Goal: Task Accomplishment & Management: Manage account settings

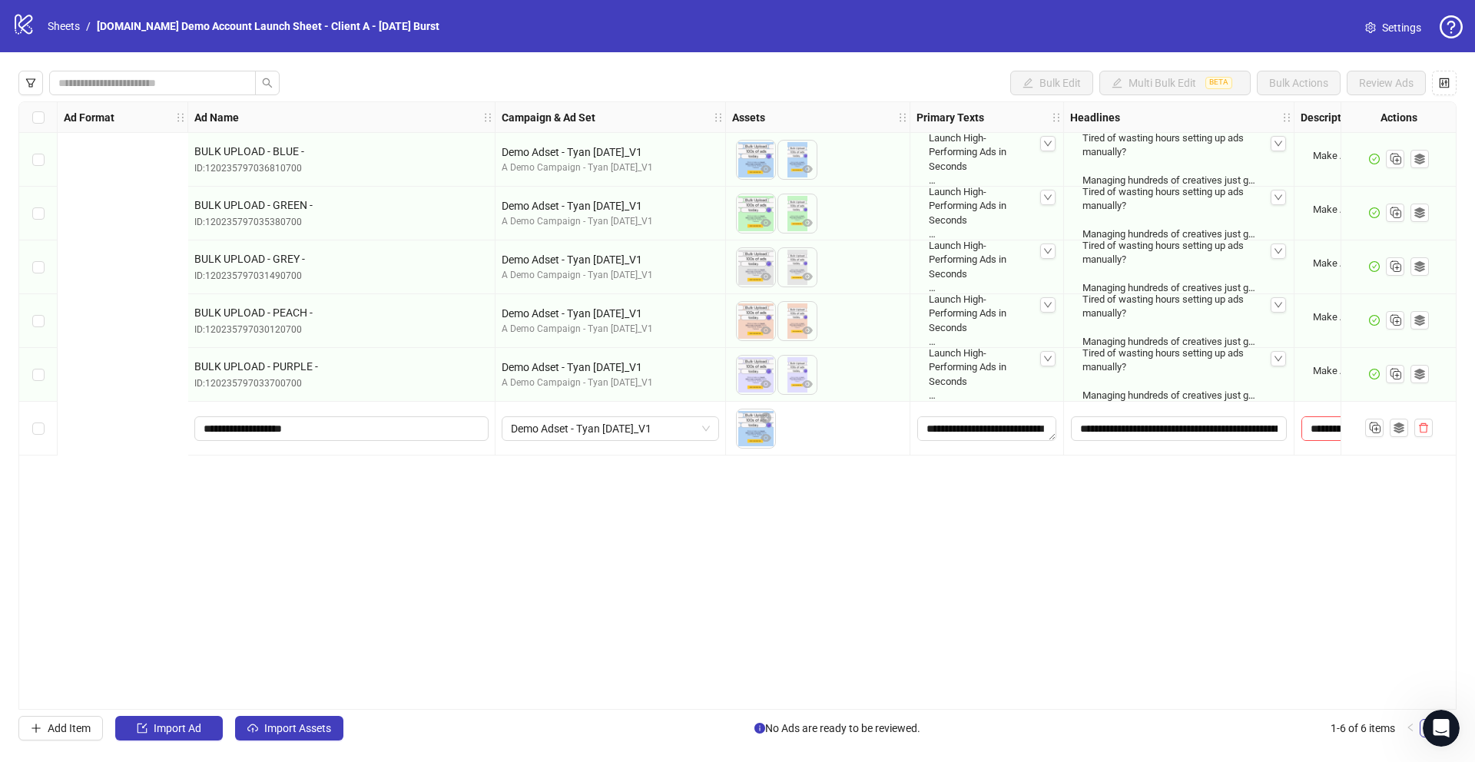
scroll to position [0, 66]
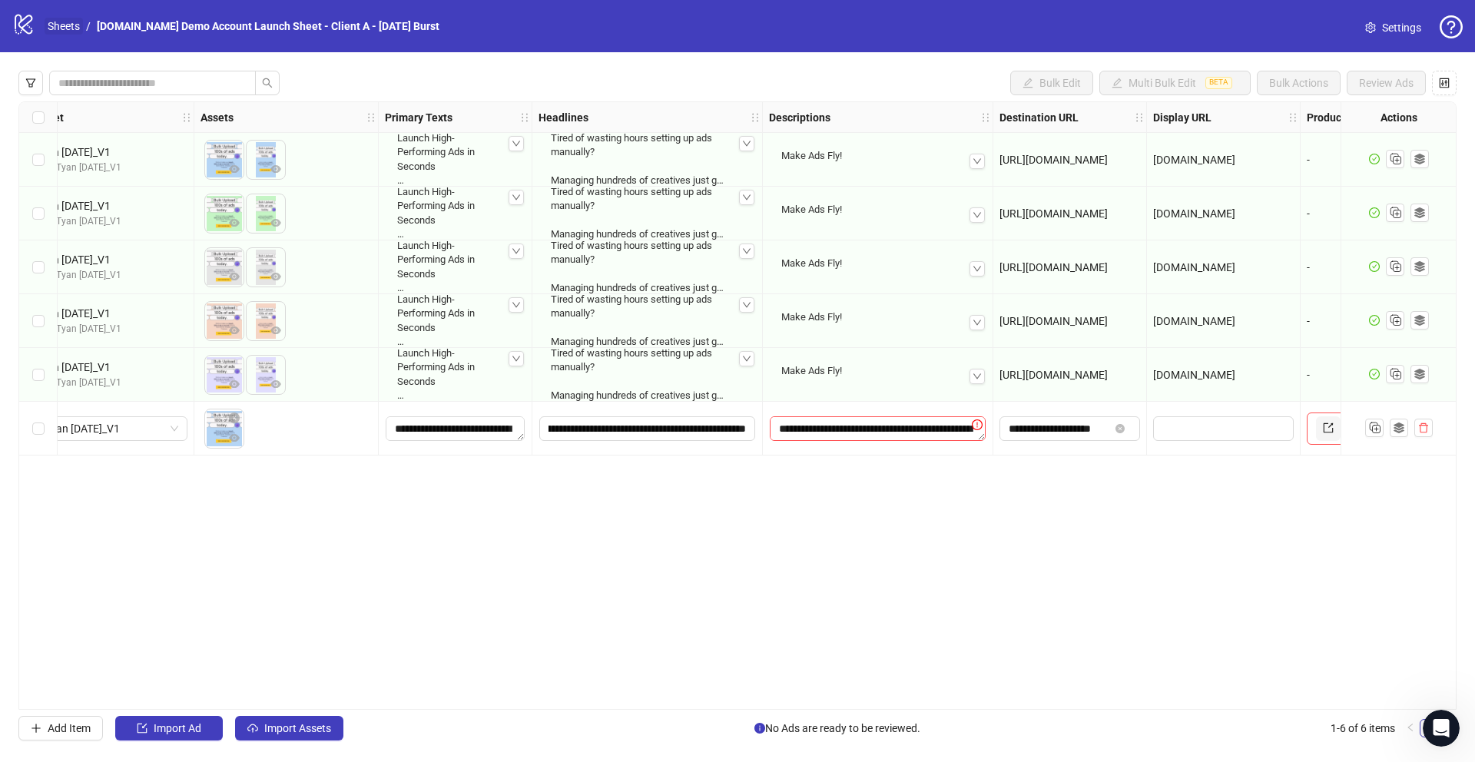
click at [60, 28] on link "Sheets" at bounding box center [64, 26] width 38 height 17
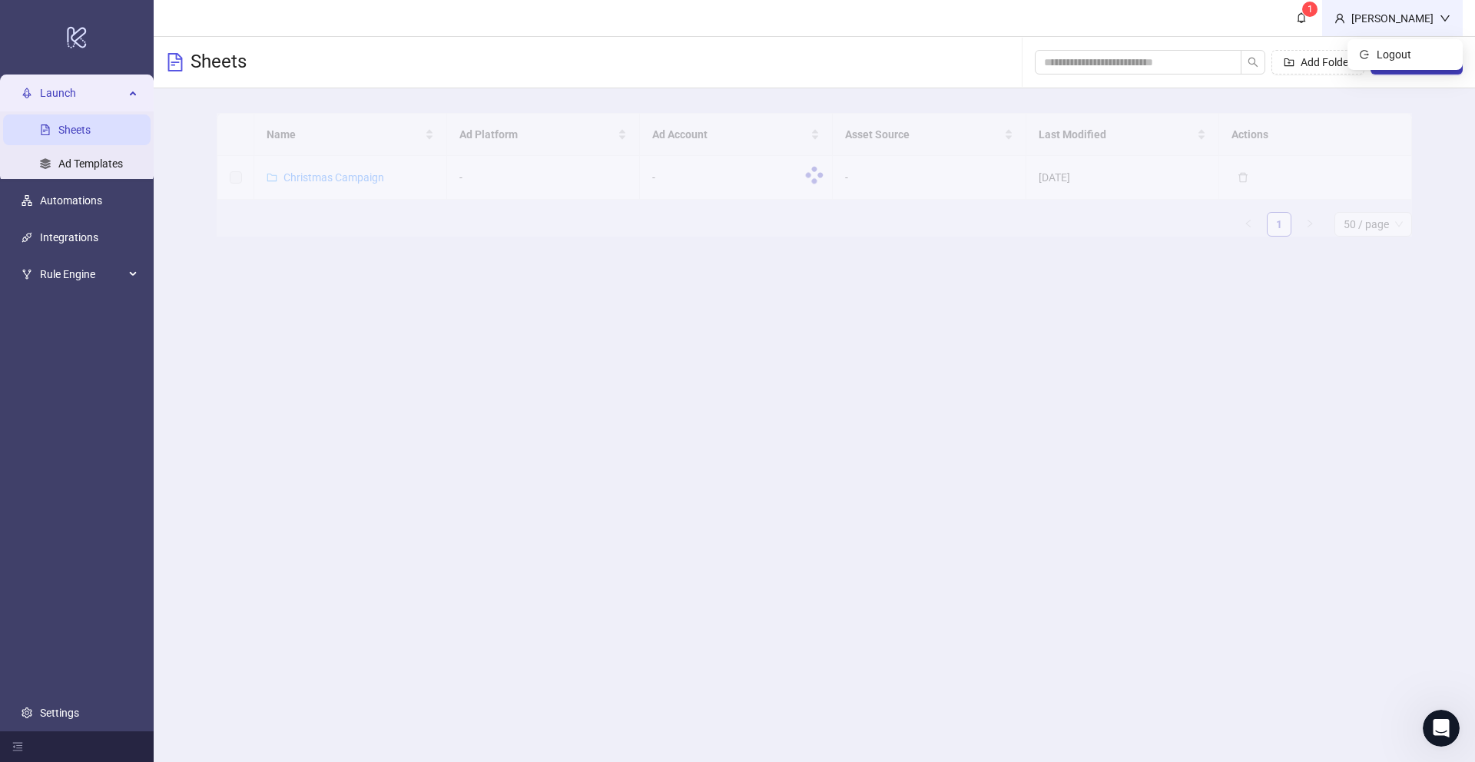
click at [1410, 19] on div "Martin Demo" at bounding box center [1392, 18] width 94 height 17
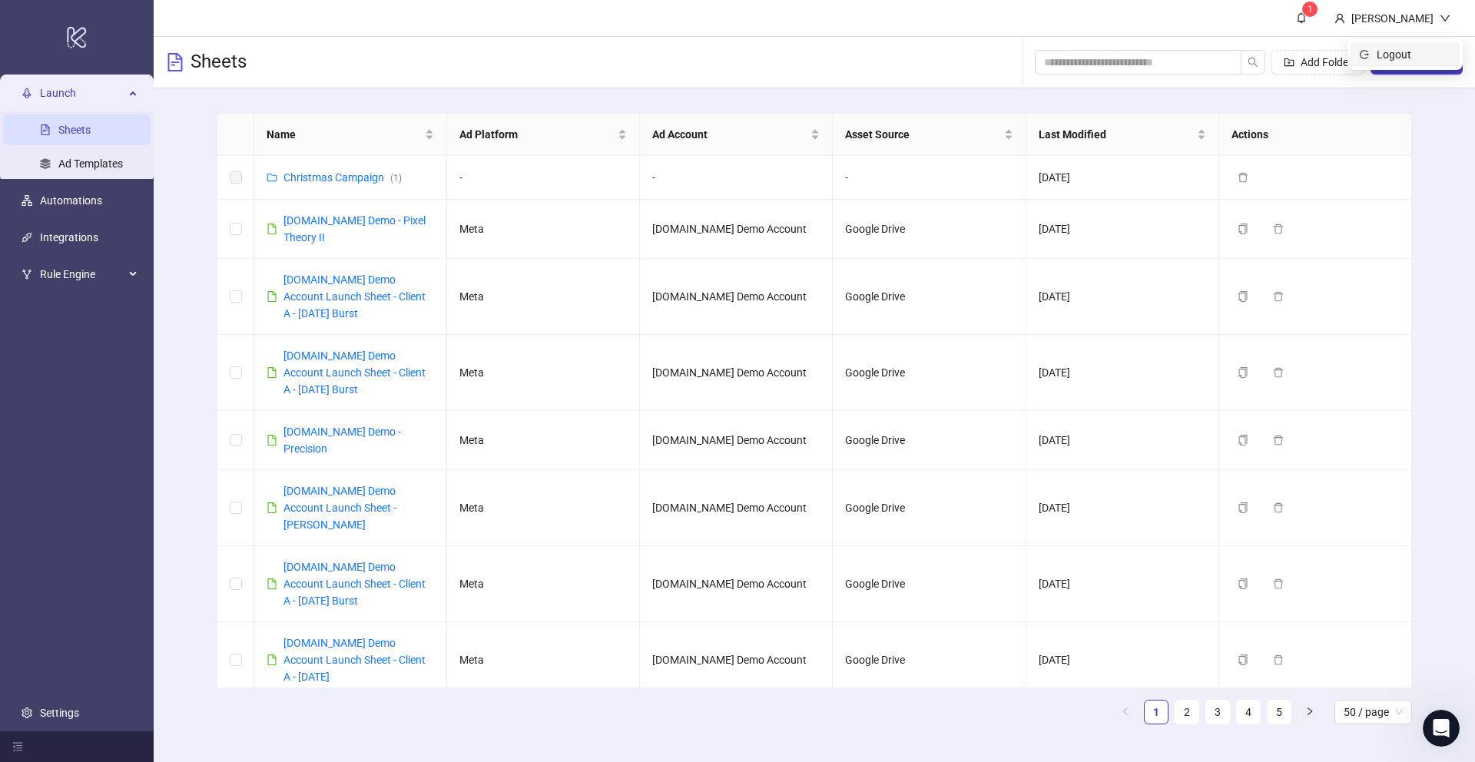
click at [1400, 57] on span "Logout" at bounding box center [1414, 54] width 74 height 17
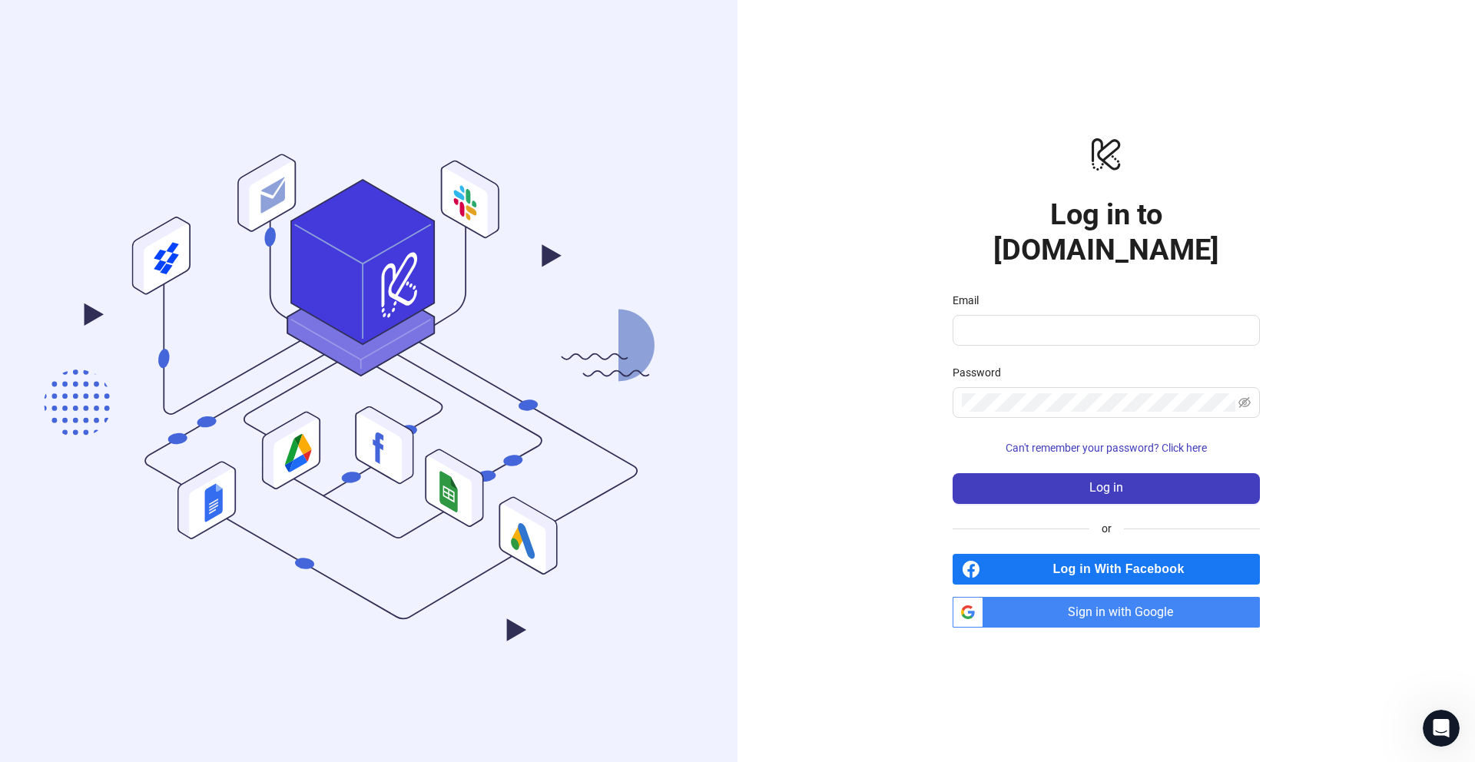
click at [1102, 597] on span "Sign in with Google" at bounding box center [1125, 612] width 270 height 31
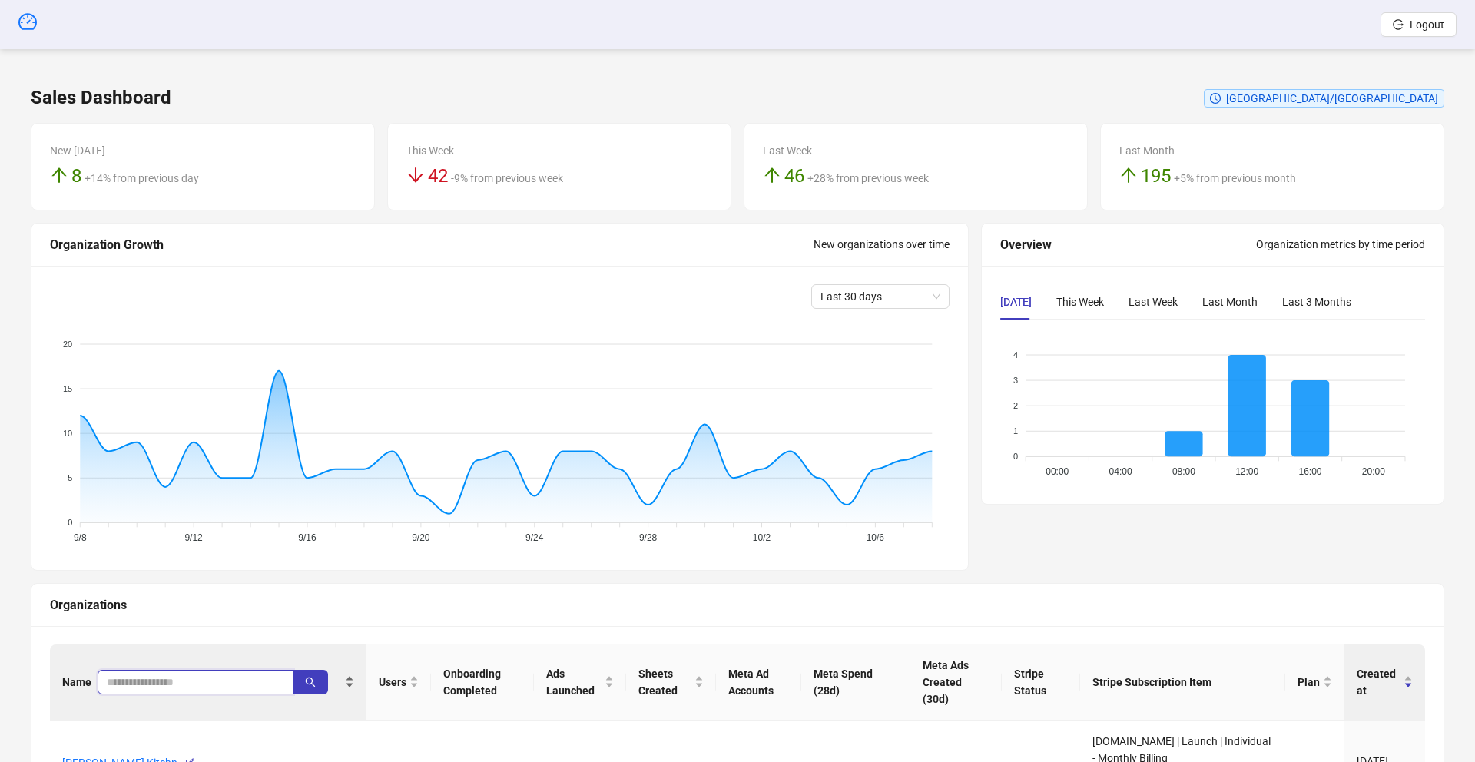
click at [144, 678] on input "search" at bounding box center [189, 682] width 165 height 17
click at [307, 677] on icon "search" at bounding box center [310, 682] width 11 height 11
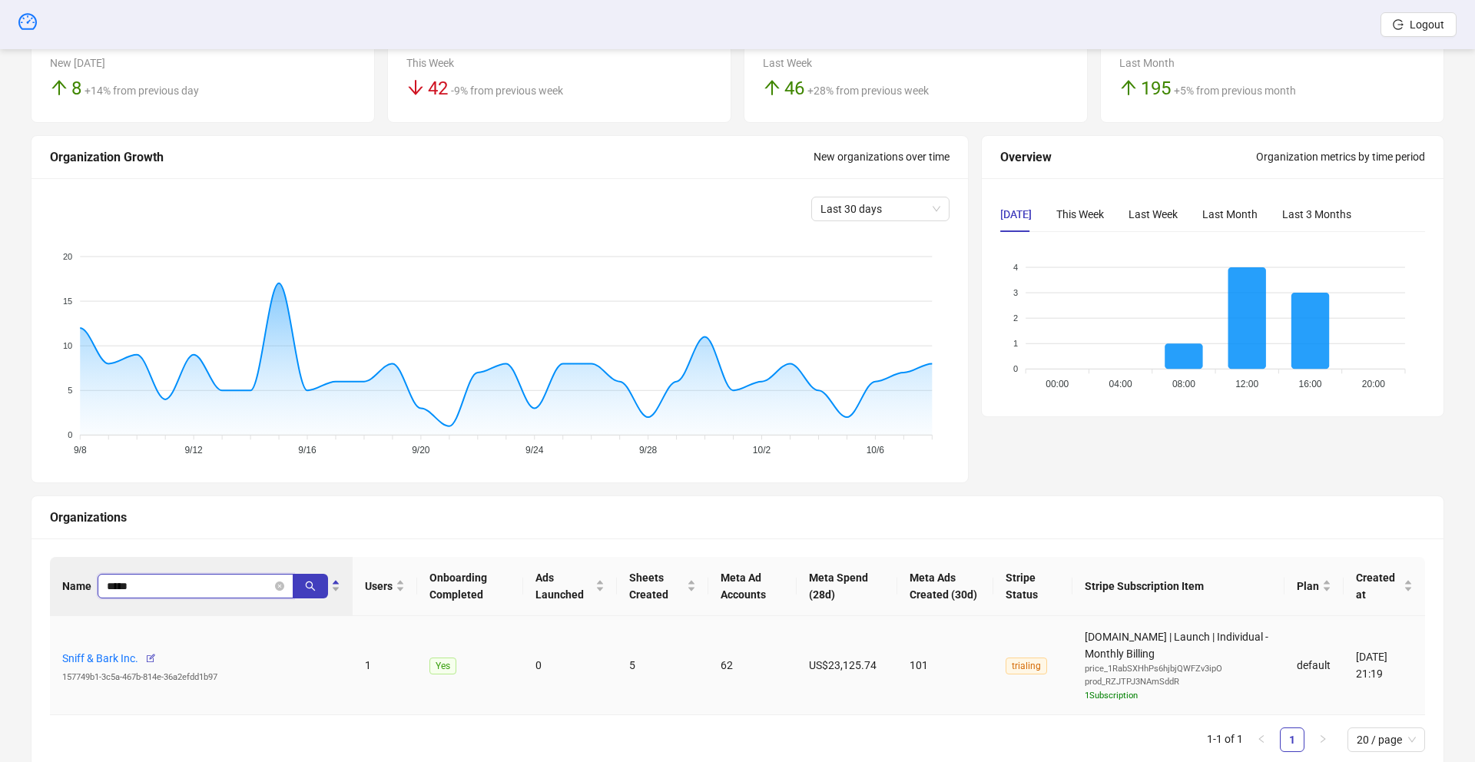
scroll to position [146, 0]
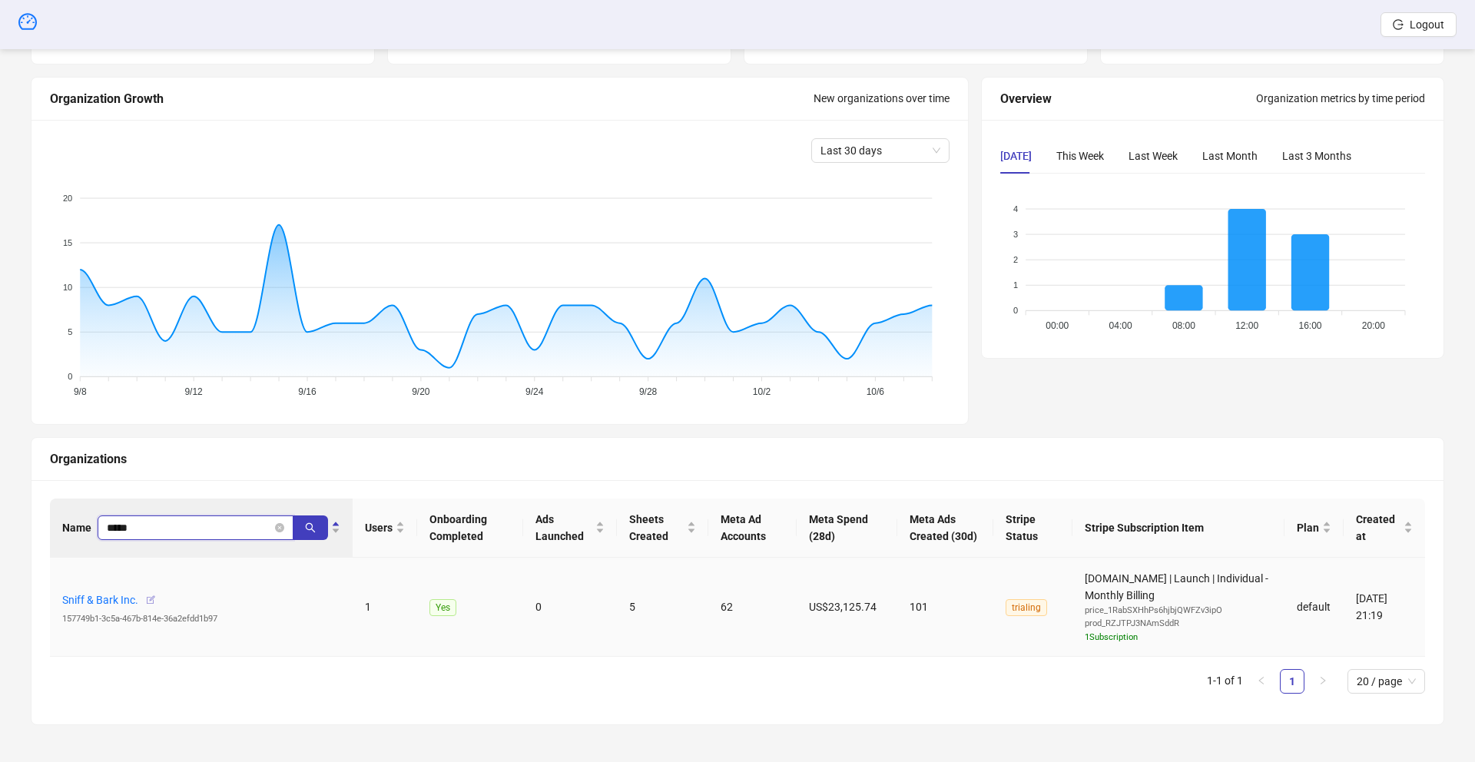
type input "*****"
click at [150, 601] on icon "button" at bounding box center [150, 600] width 11 height 11
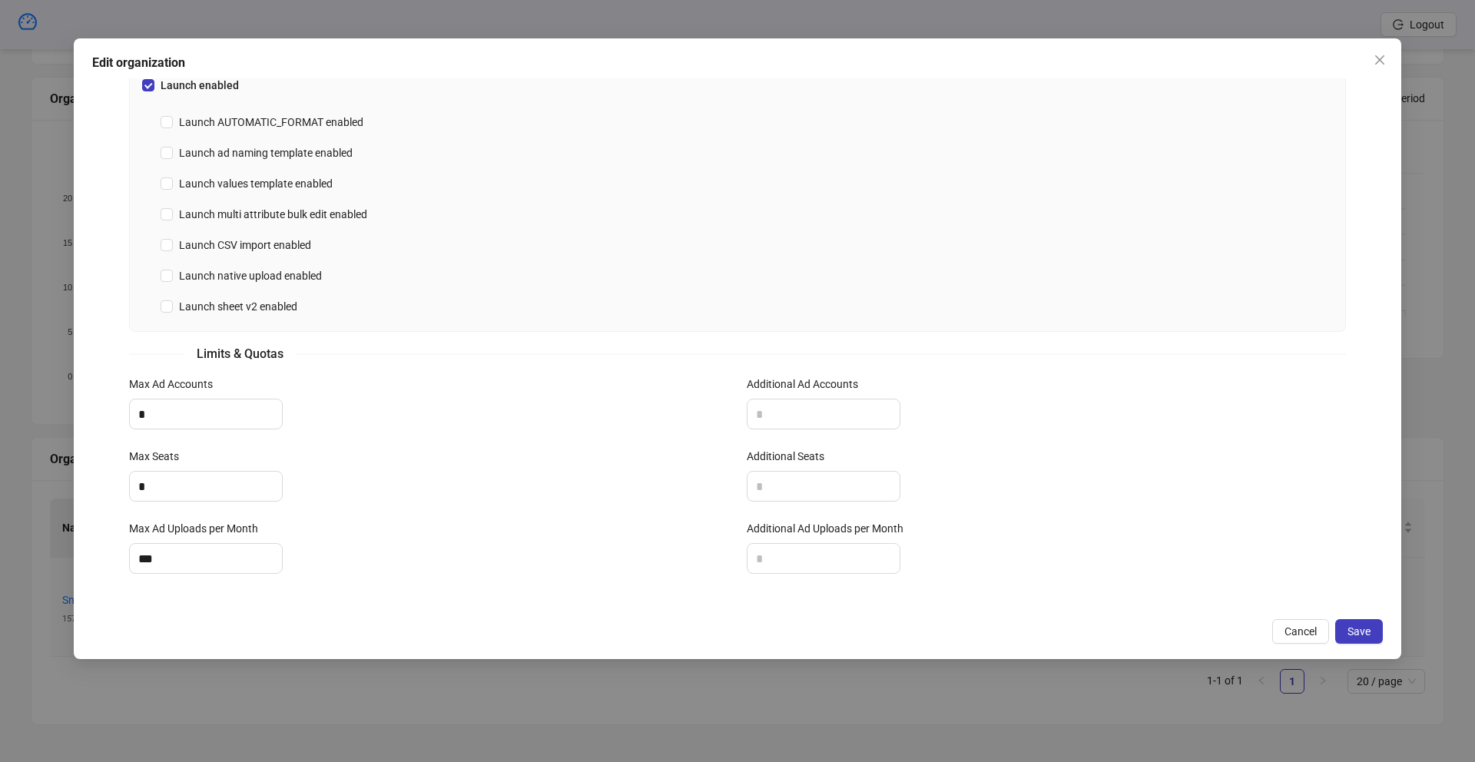
scroll to position [0, 0]
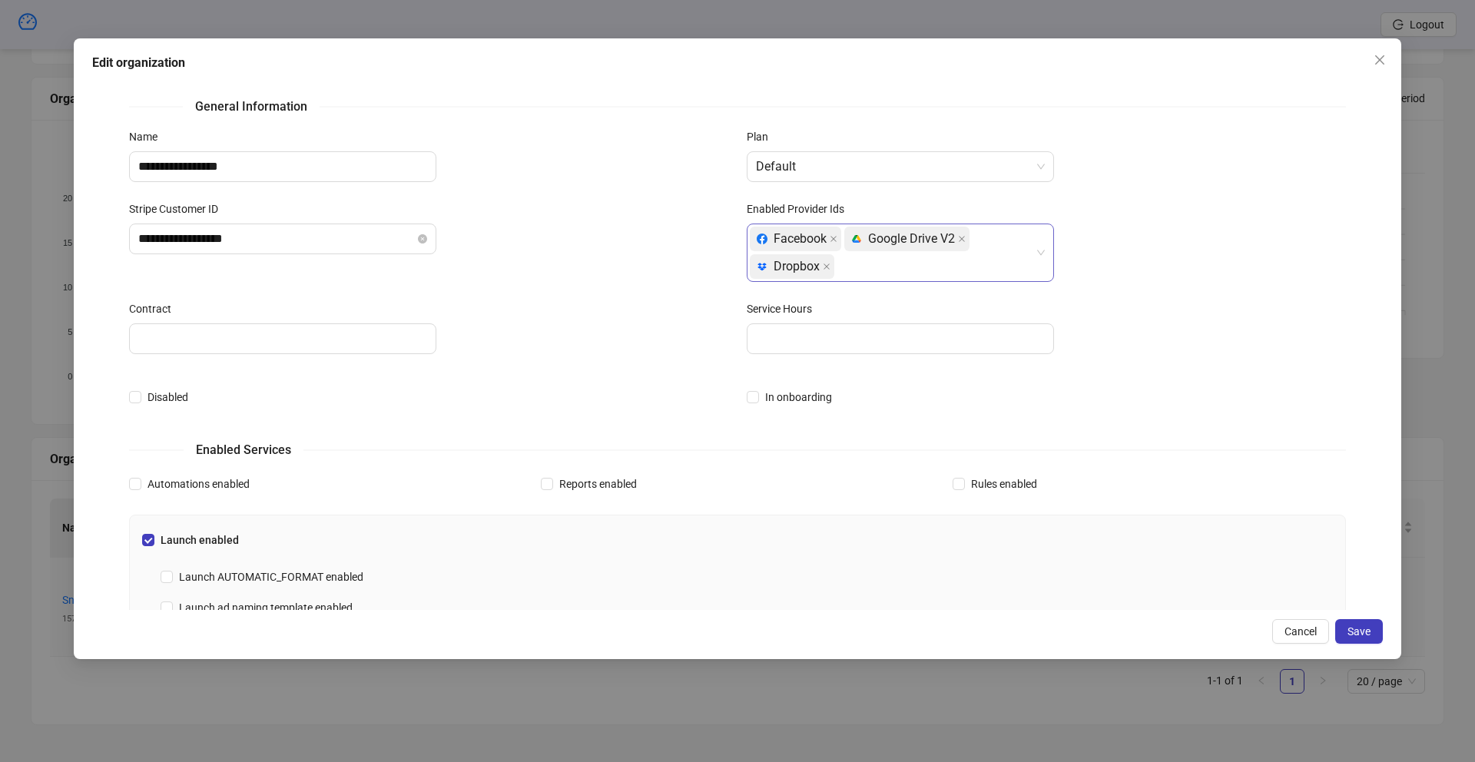
click at [894, 267] on div "Facebook platform/google_drive Google Drive V2 platform/dropbox Dropbox" at bounding box center [892, 252] width 285 height 55
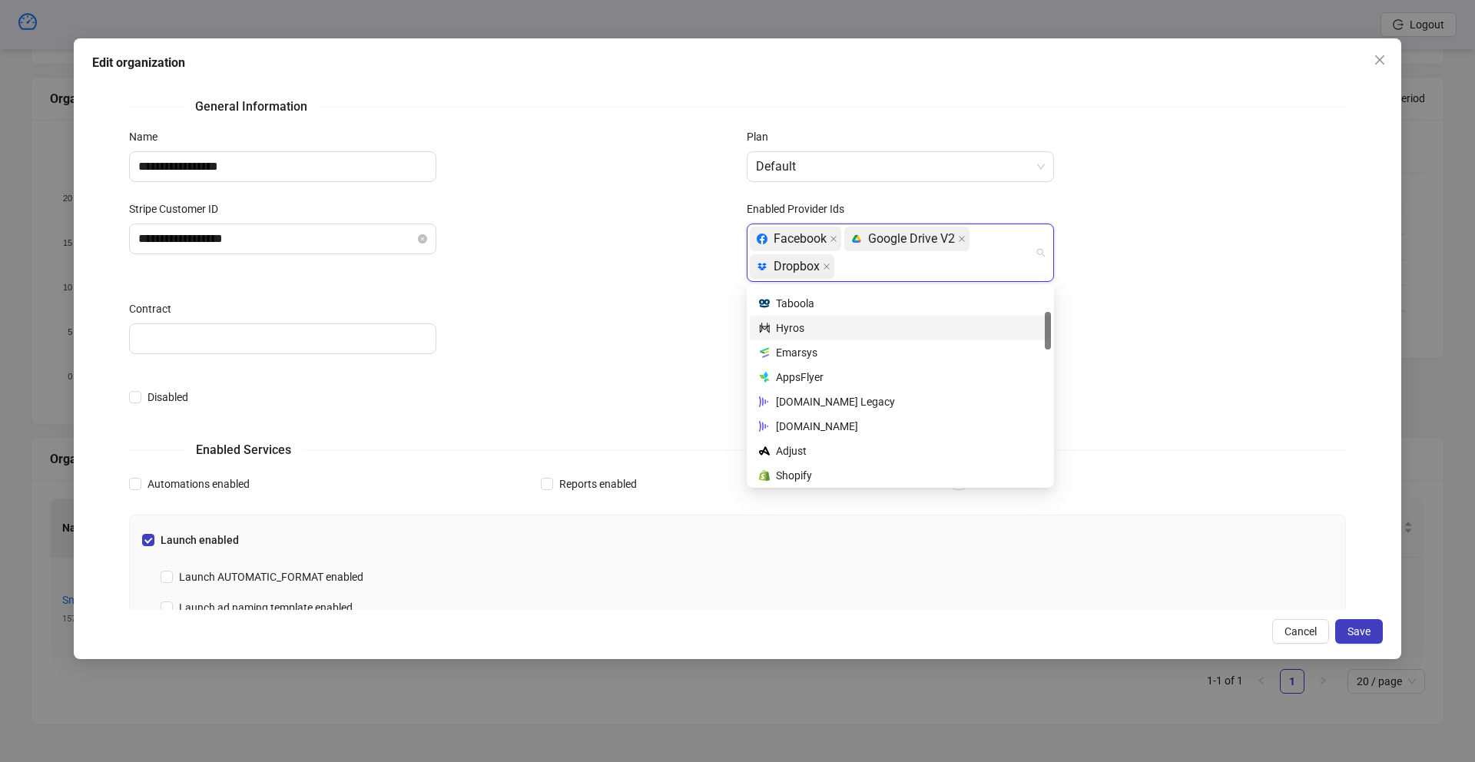
scroll to position [121, 0]
click at [831, 402] on div "[DOMAIN_NAME] Legacy" at bounding box center [900, 401] width 283 height 17
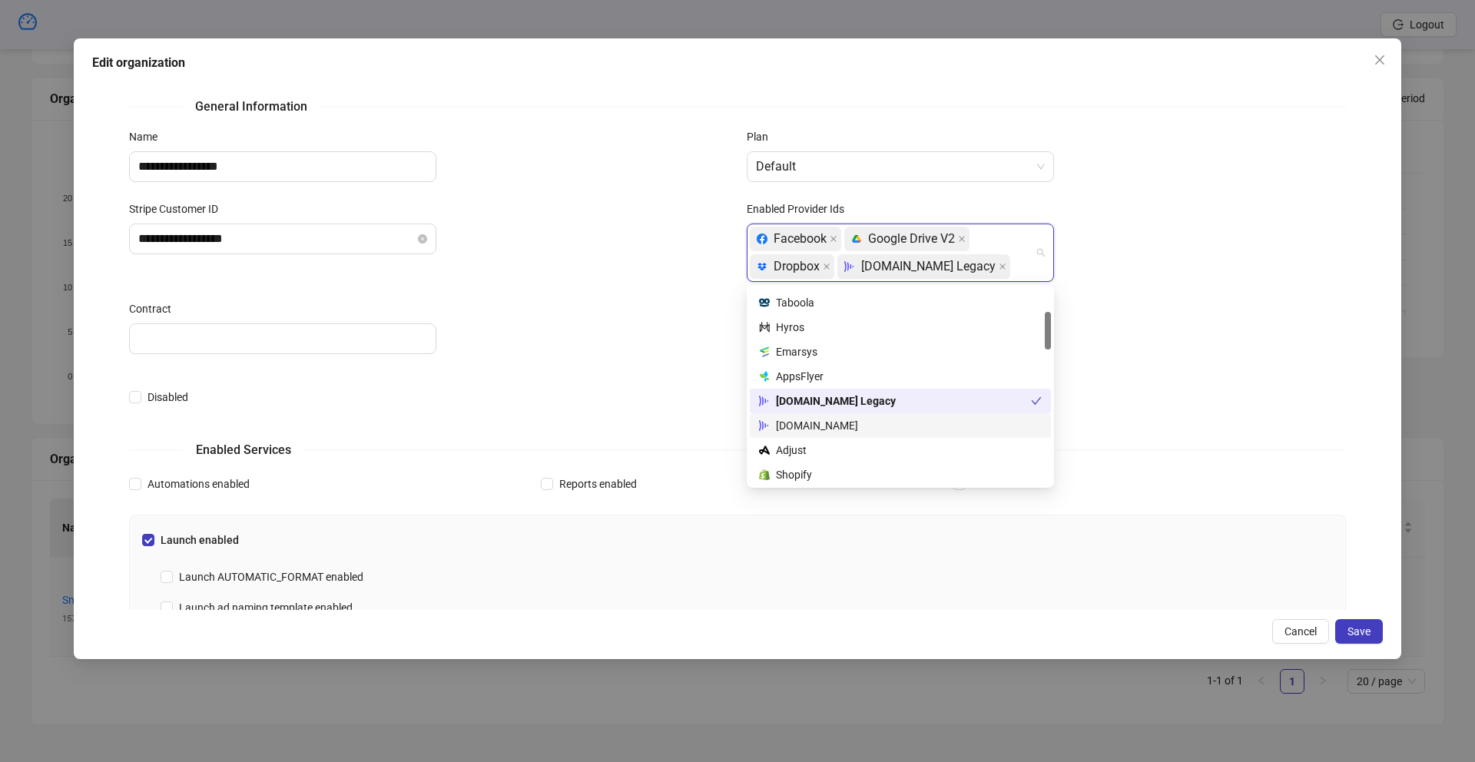
click at [829, 413] on div "[DOMAIN_NAME]" at bounding box center [900, 425] width 301 height 25
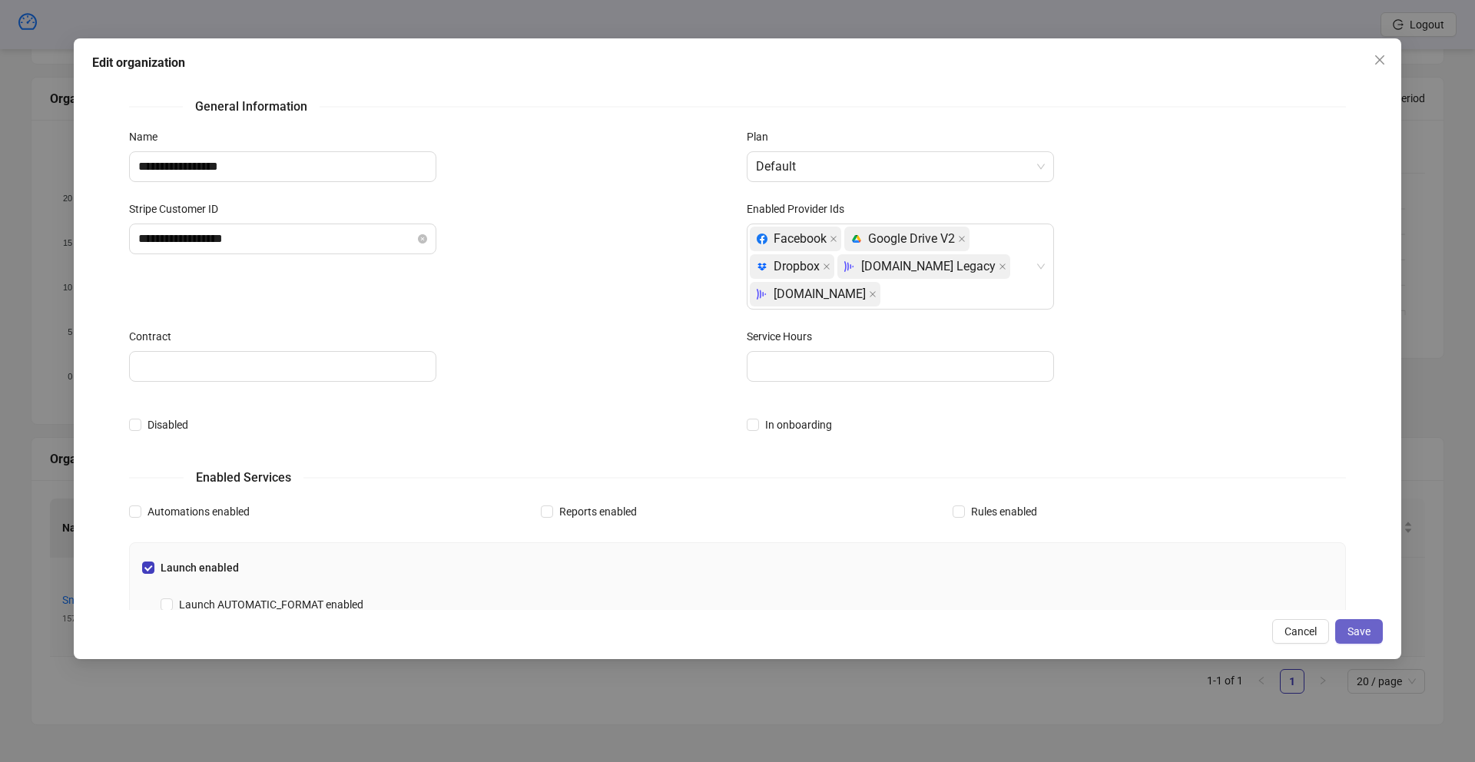
click at [1352, 631] on span "Save" at bounding box center [1359, 631] width 23 height 12
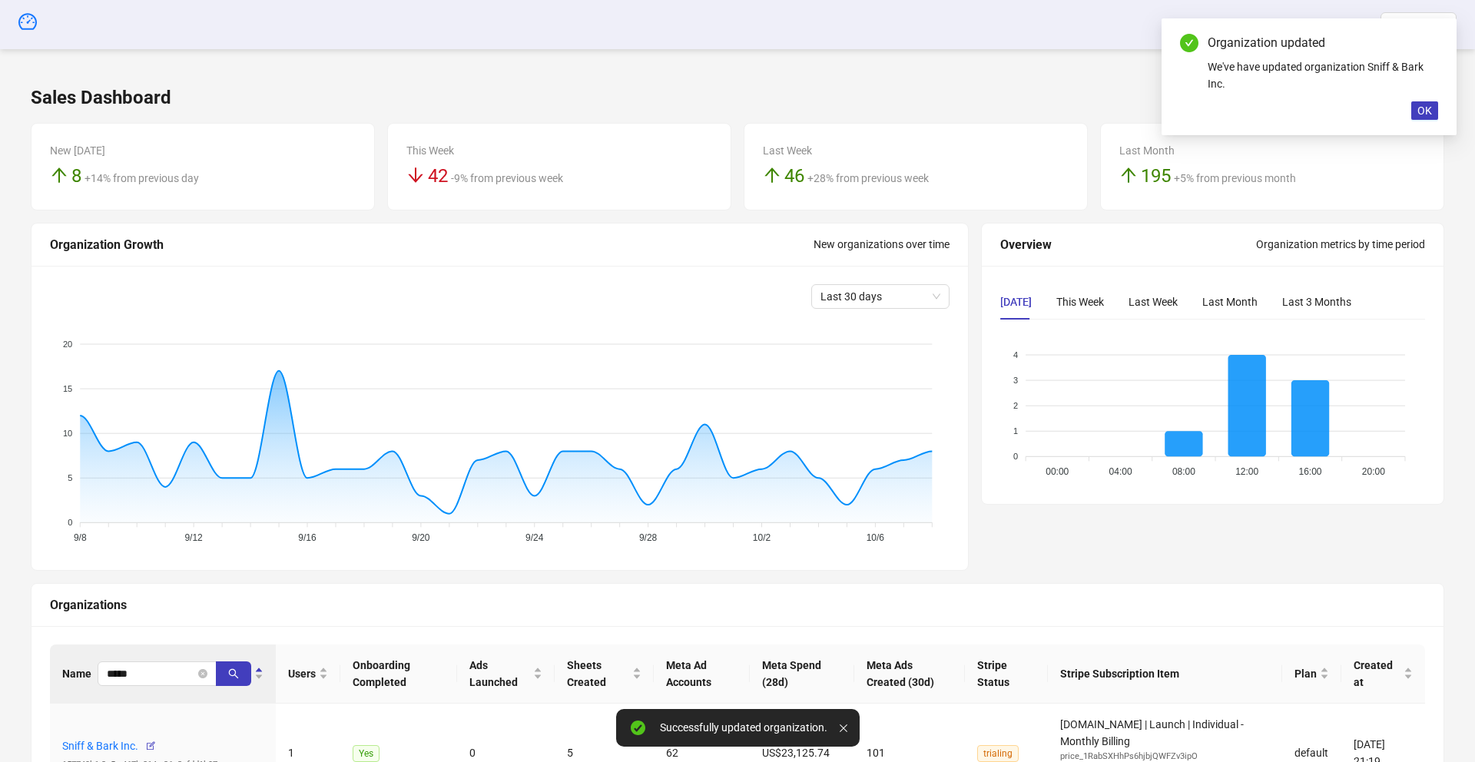
scroll to position [146, 0]
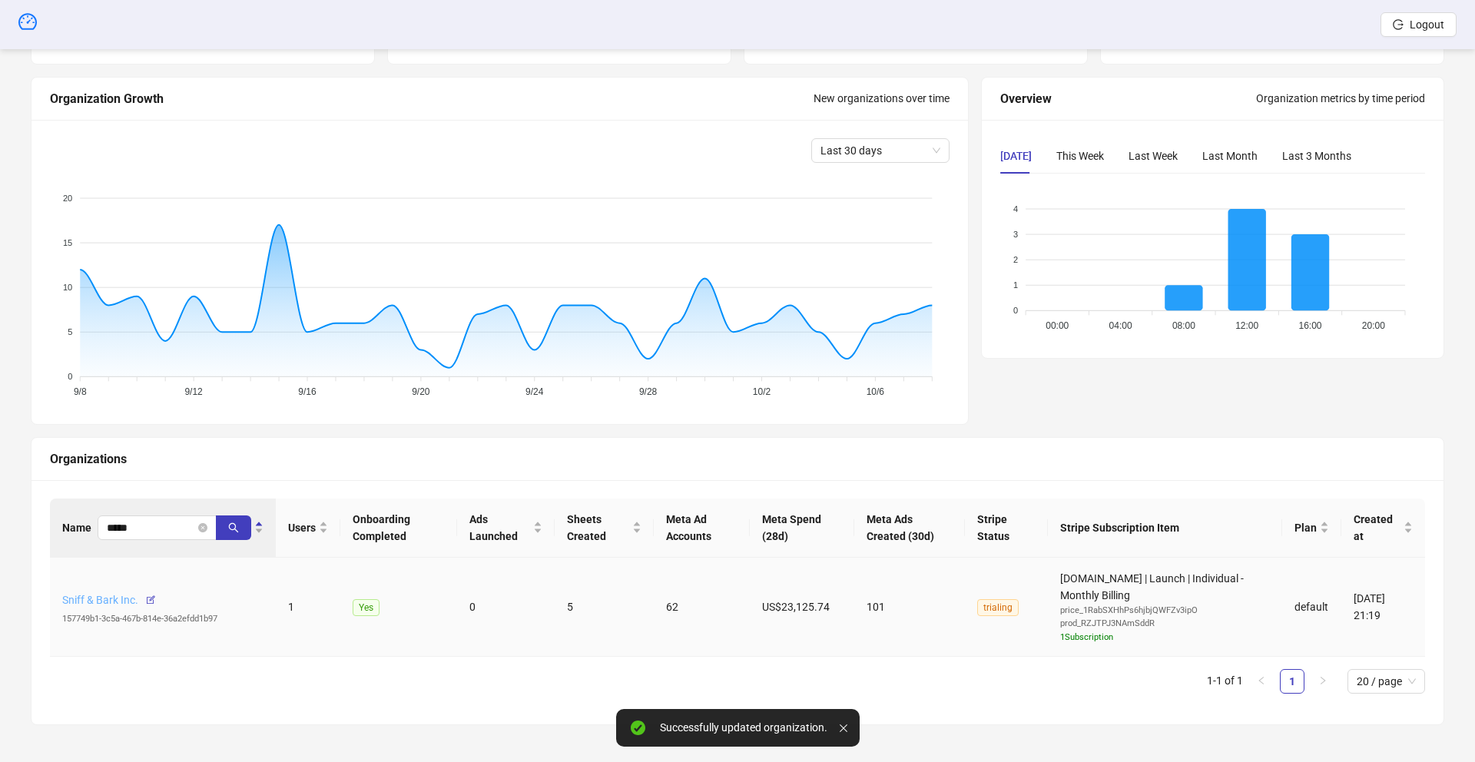
click at [104, 601] on link "Sniff & Bark Inc." at bounding box center [100, 600] width 76 height 12
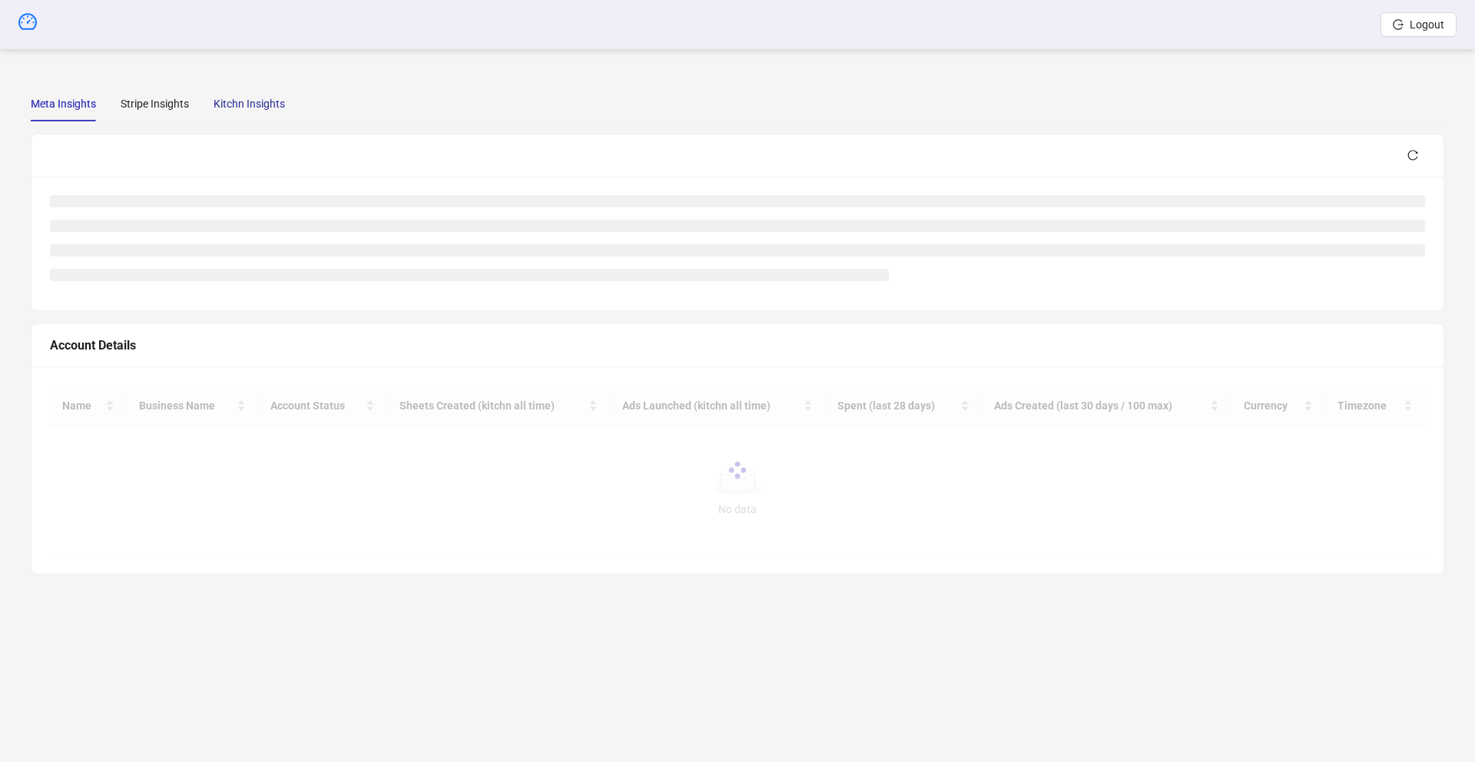
click at [260, 104] on div "Kitchn Insights" at bounding box center [249, 103] width 71 height 17
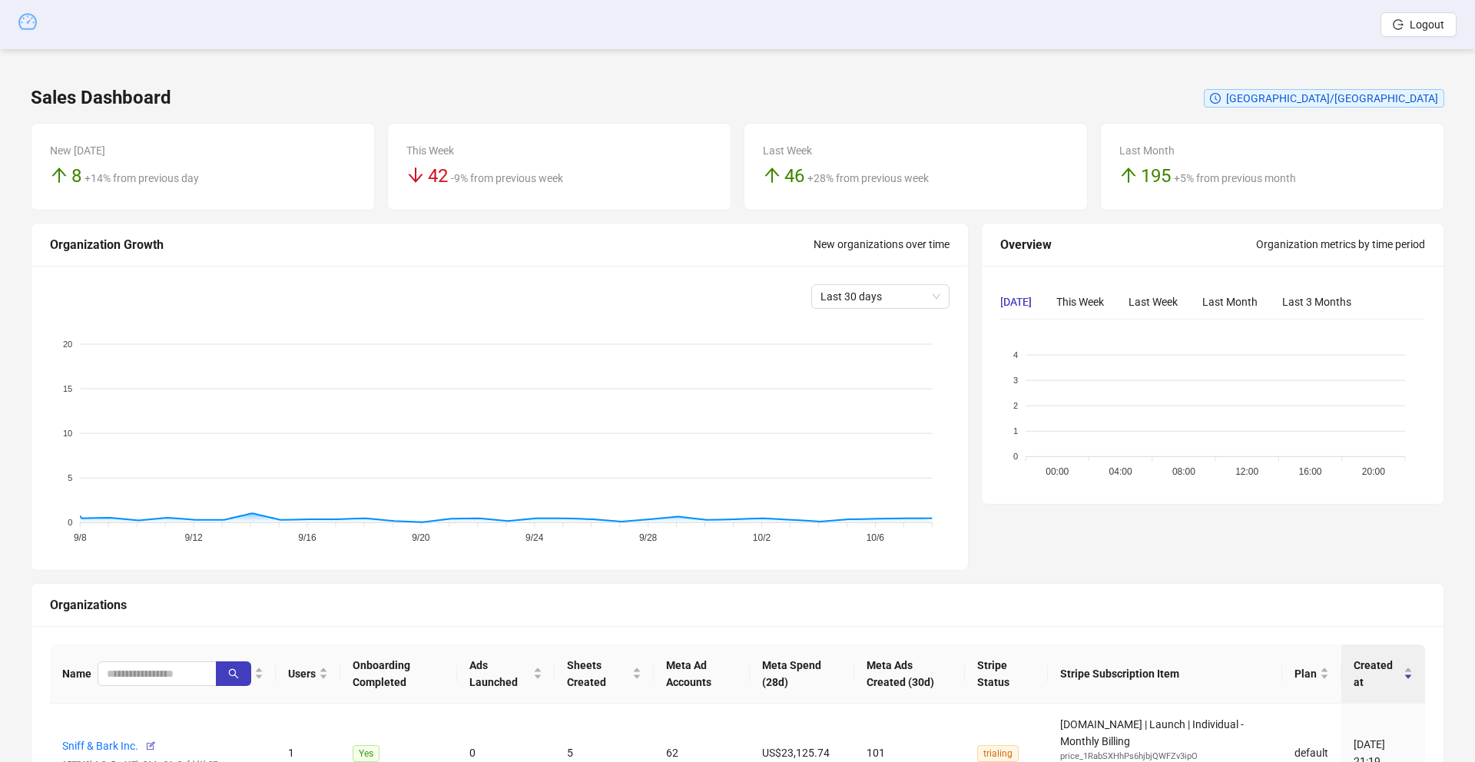
scroll to position [146, 0]
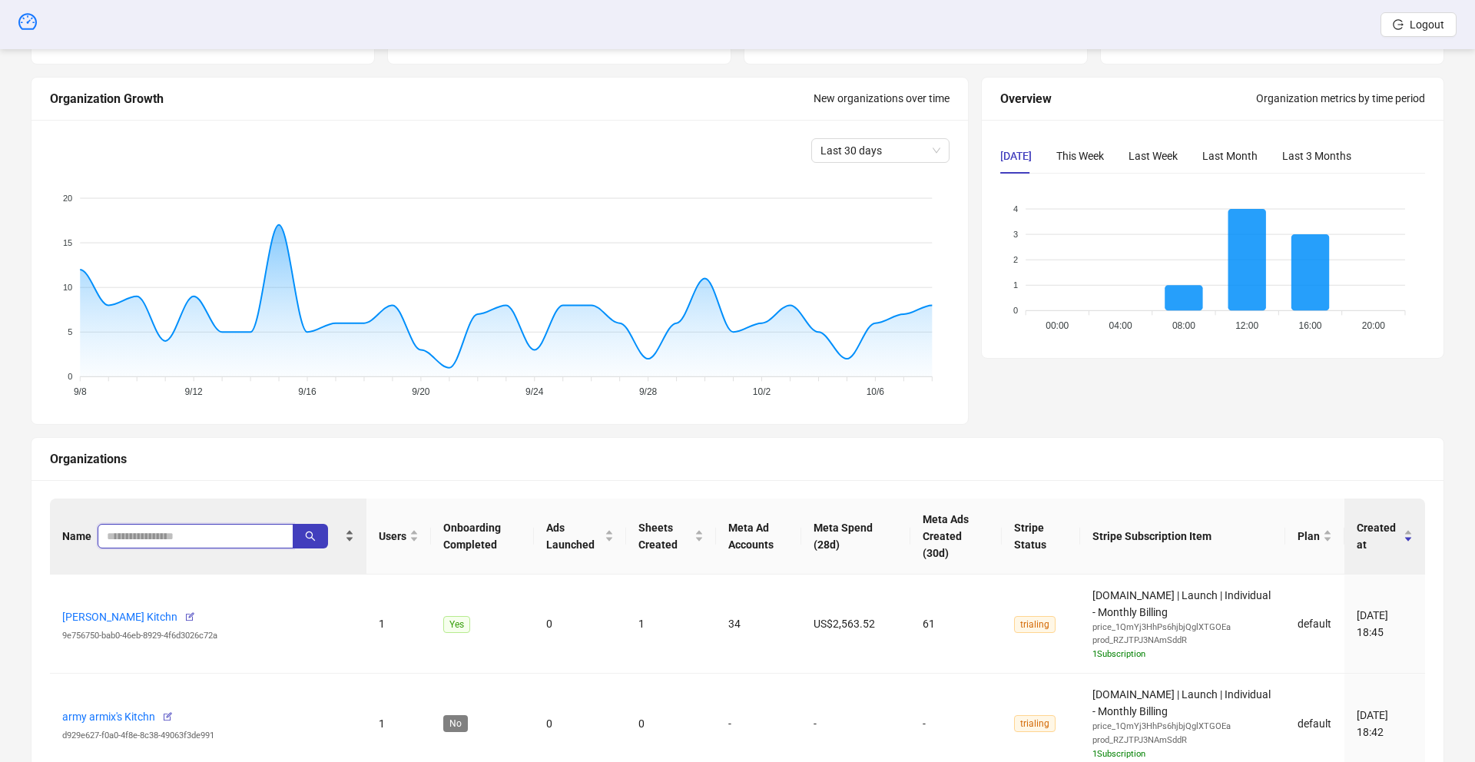
click at [146, 529] on input "search" at bounding box center [189, 536] width 165 height 17
click at [317, 532] on button "button" at bounding box center [310, 536] width 35 height 25
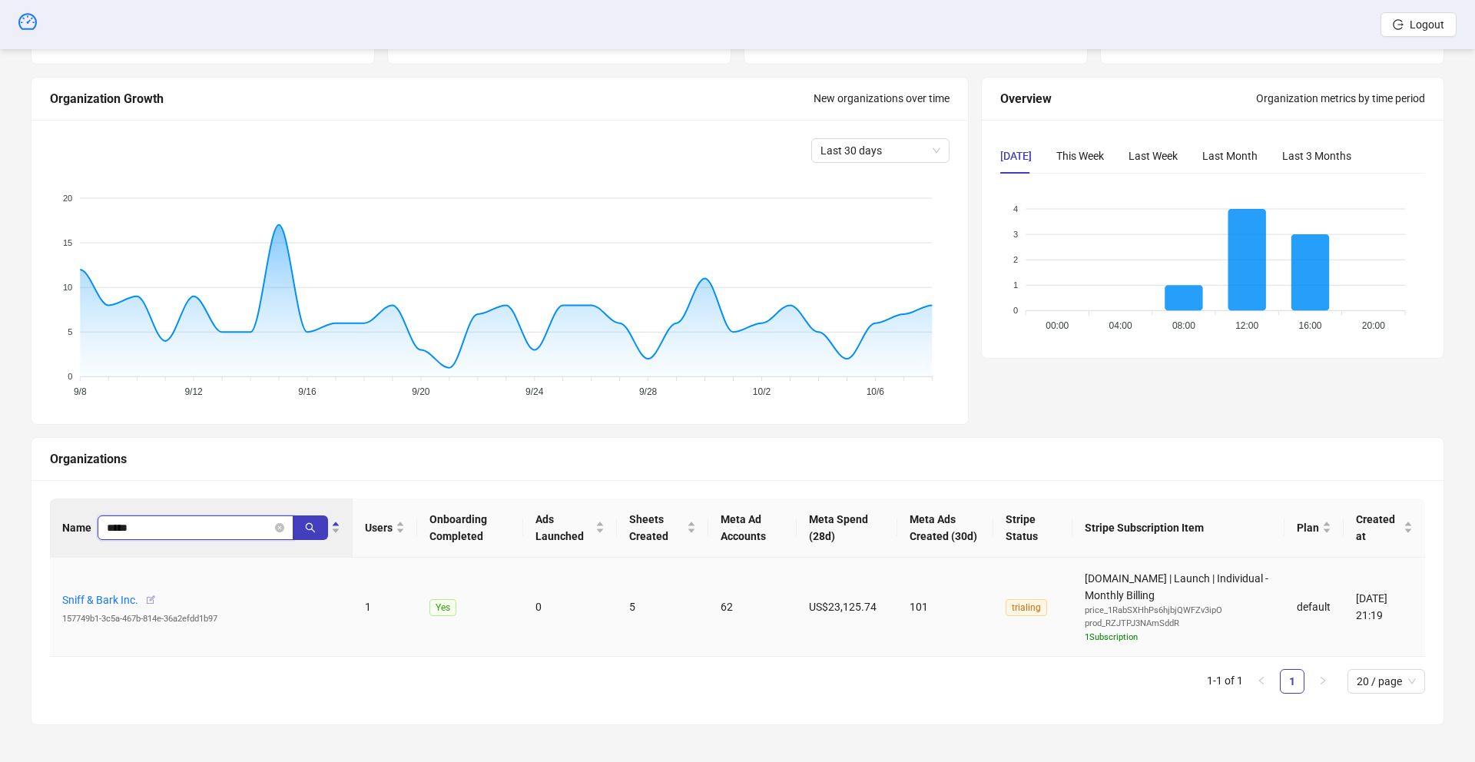
type input "*****"
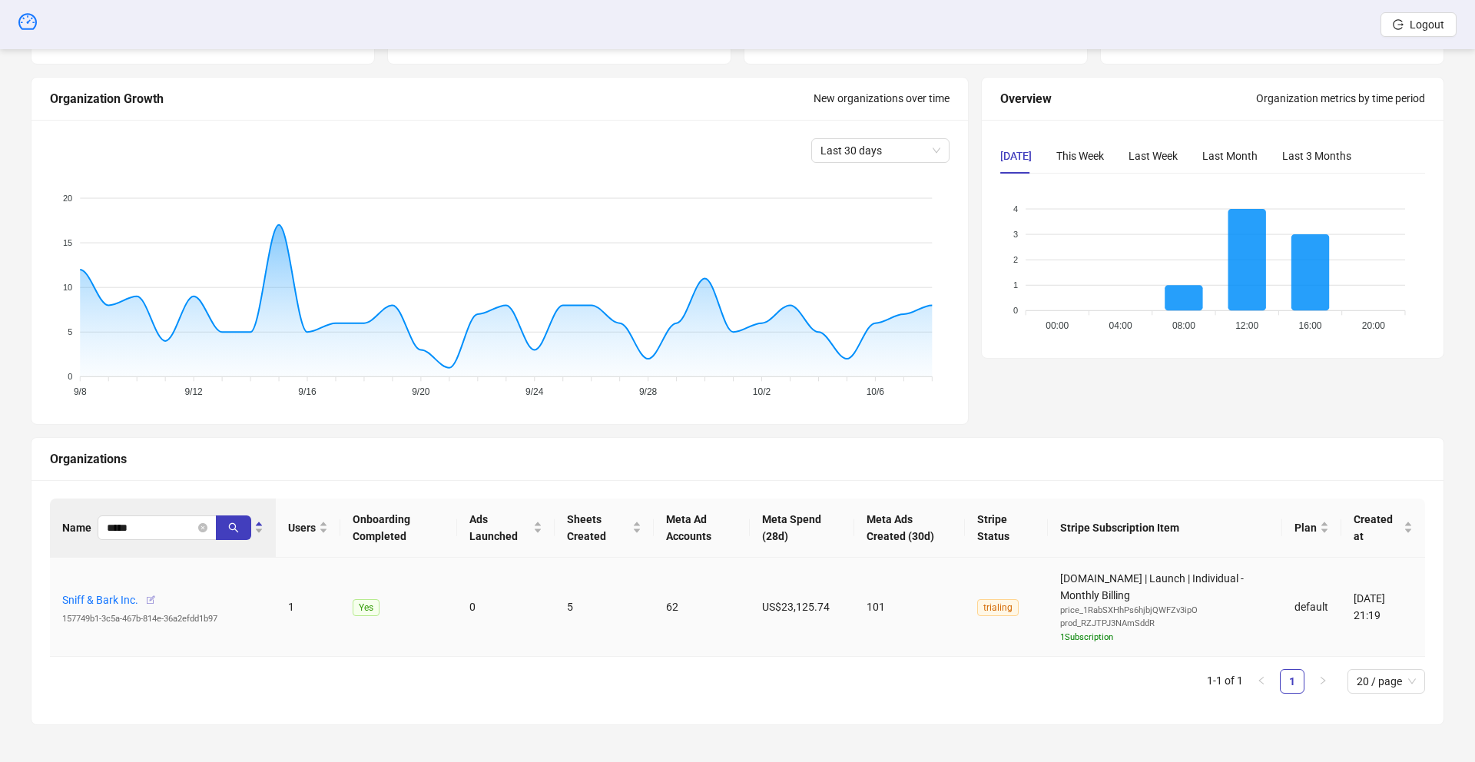
click at [154, 602] on icon "button" at bounding box center [150, 600] width 11 height 11
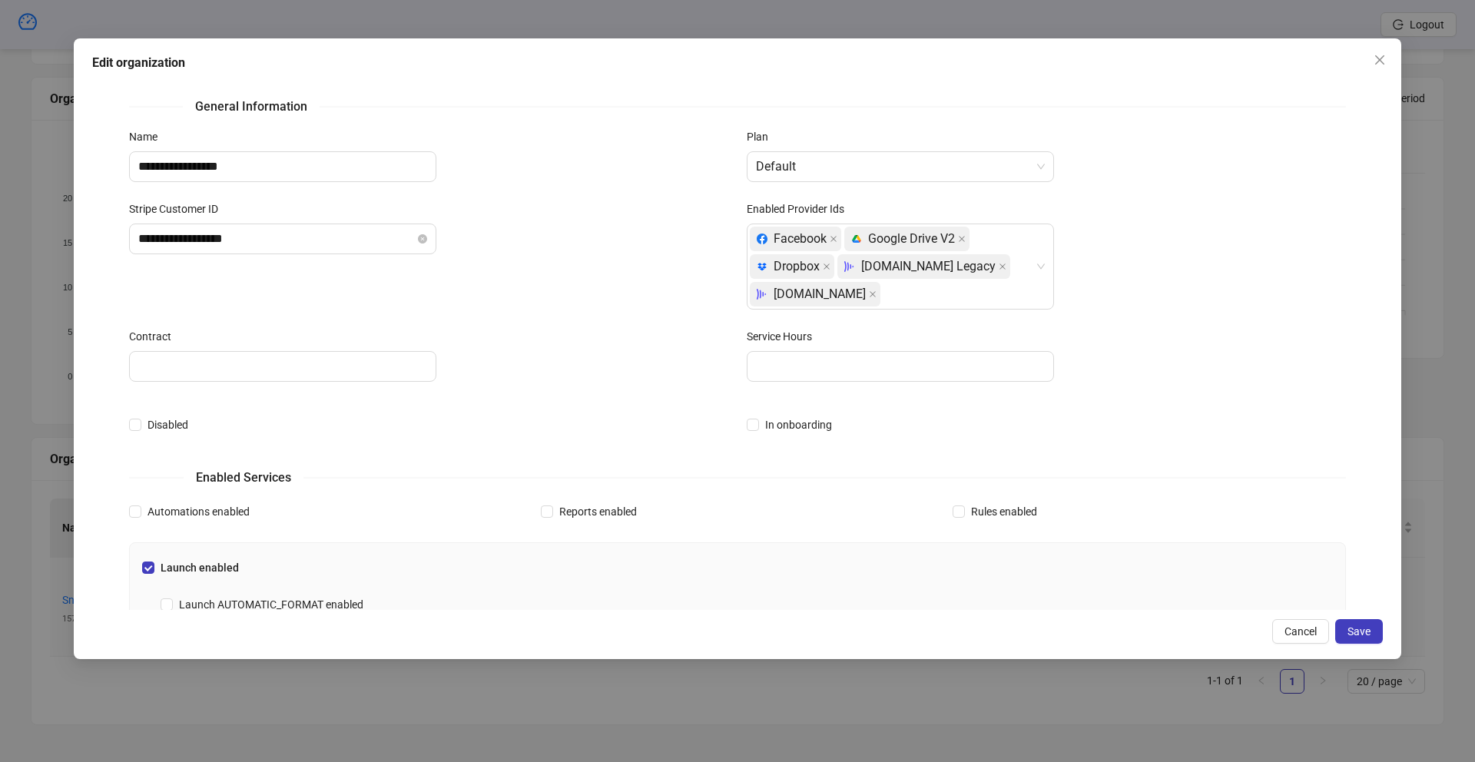
scroll to position [482, 0]
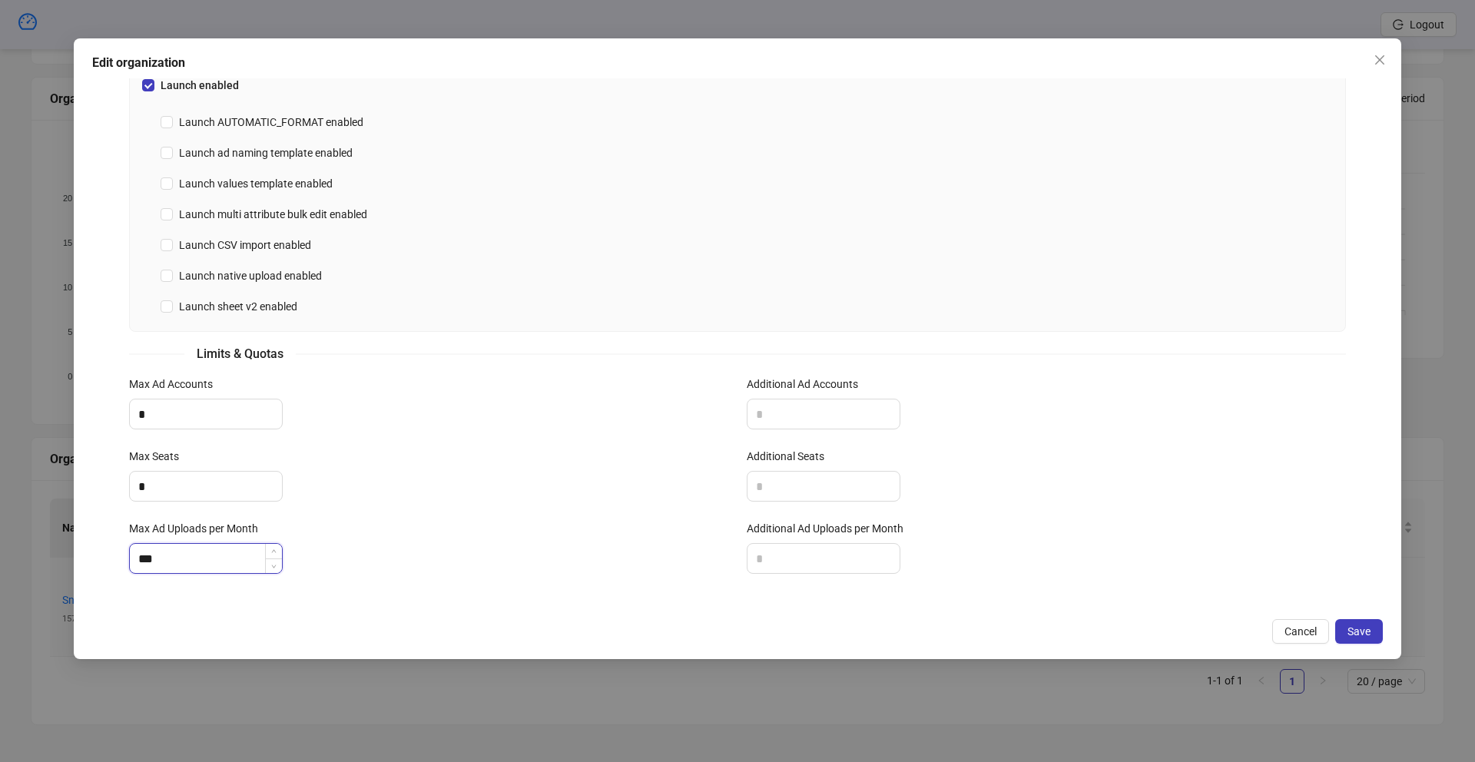
click at [188, 546] on input "***" at bounding box center [206, 558] width 152 height 29
click at [173, 557] on input "***" at bounding box center [206, 558] width 152 height 29
type input "*"
type input "****"
click at [1351, 636] on span "Save" at bounding box center [1359, 631] width 23 height 12
